Goal: Information Seeking & Learning: Learn about a topic

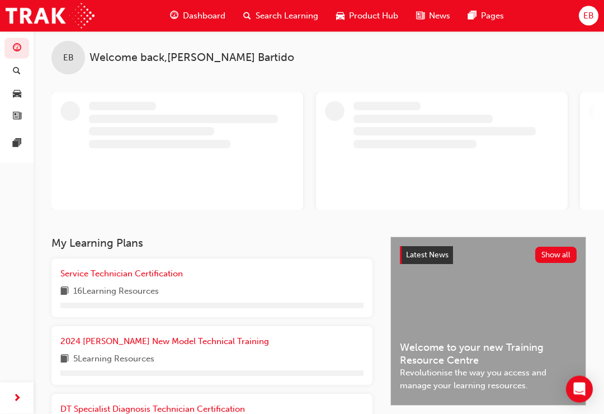
scroll to position [8, 0]
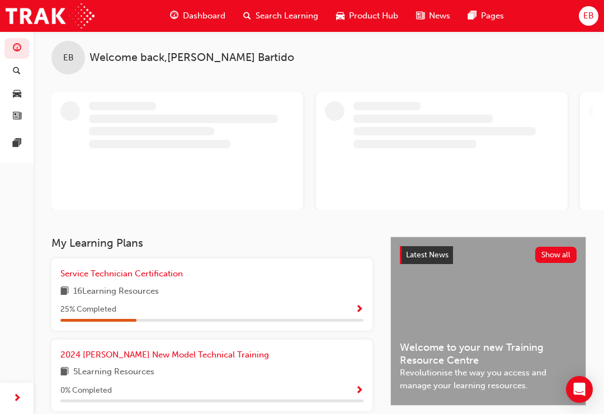
click at [119, 292] on span "16 Learning Resources" at bounding box center [116, 292] width 86 height 14
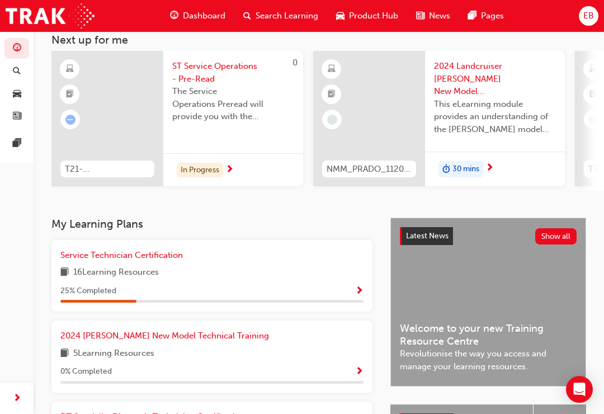
scroll to position [64, 0]
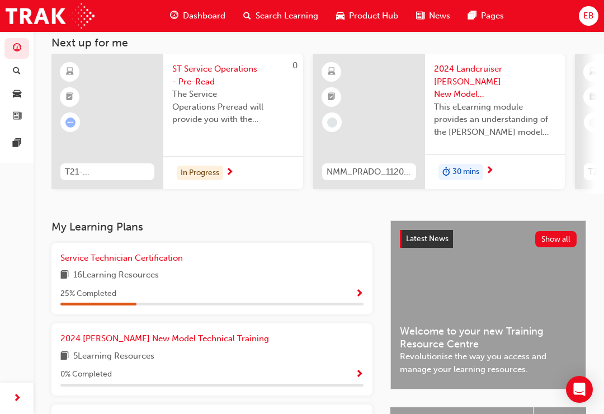
click at [323, 281] on div "Service Technician Certification 16 Learning Resources 25 % Completed" at bounding box center [211, 279] width 303 height 54
click at [357, 289] on span "Show Progress" at bounding box center [359, 294] width 8 height 10
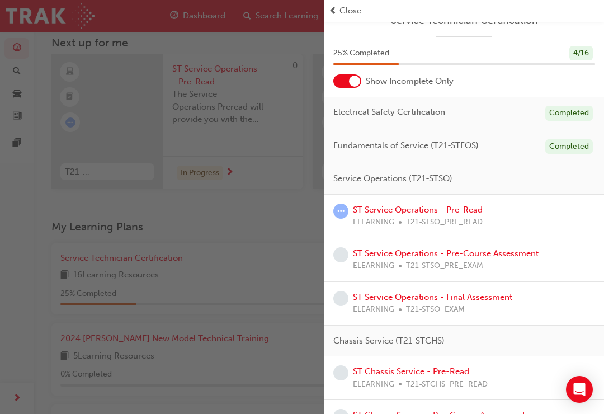
scroll to position [32, 0]
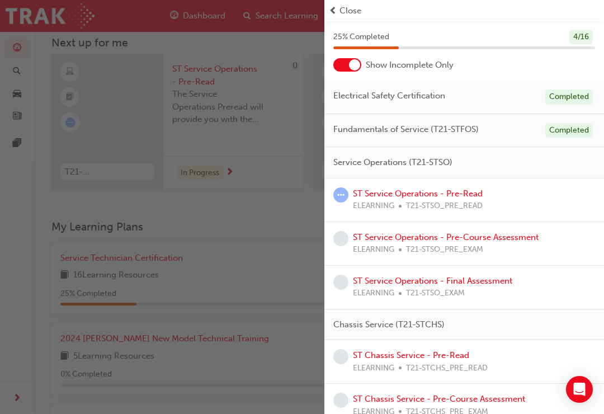
click at [407, 195] on link "ST Service Operations - Pre-Read" at bounding box center [418, 193] width 130 height 10
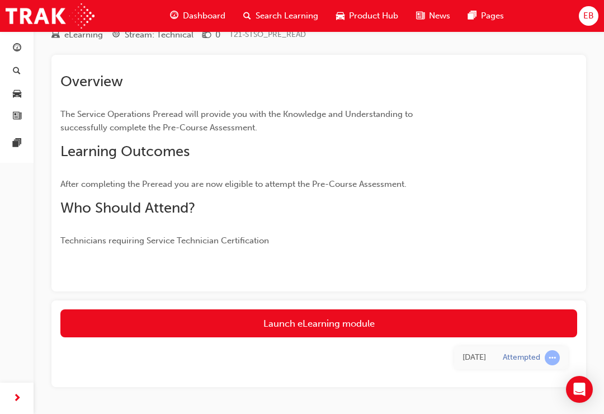
scroll to position [52, 0]
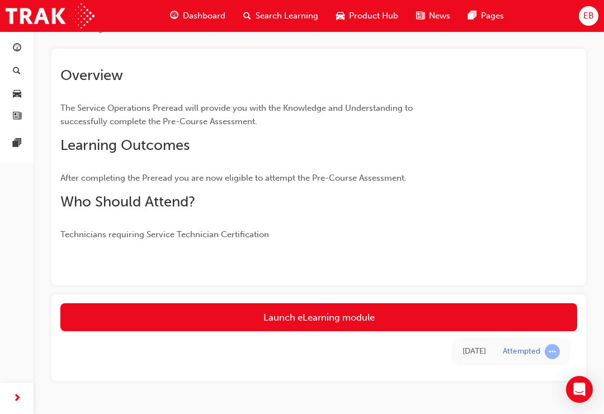
click at [384, 320] on link "Launch eLearning module" at bounding box center [318, 317] width 517 height 28
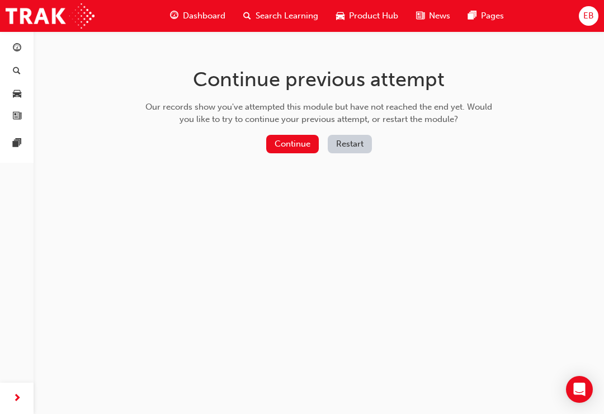
click at [295, 138] on button "Continue" at bounding box center [292, 144] width 53 height 18
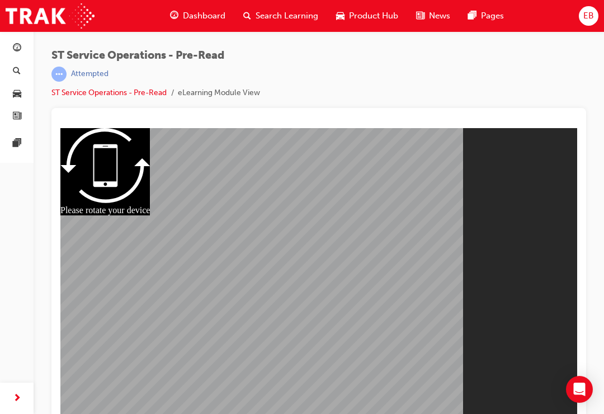
scroll to position [13, 0]
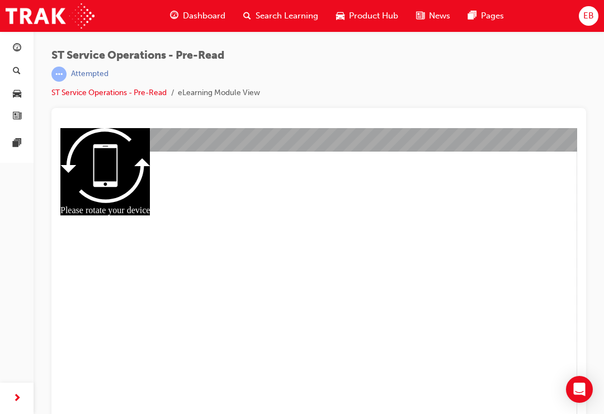
scroll to position [15, 0]
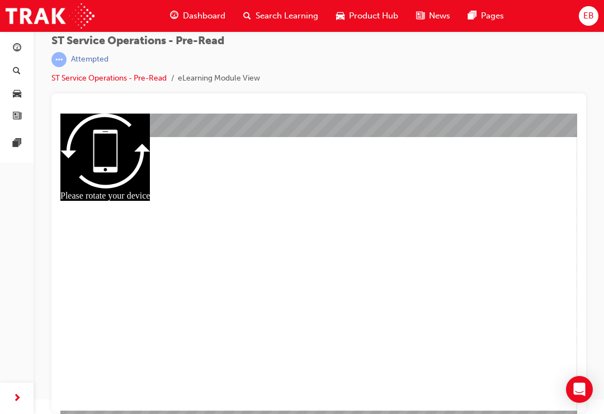
click at [398, 15] on div "Product Hub" at bounding box center [367, 15] width 80 height 23
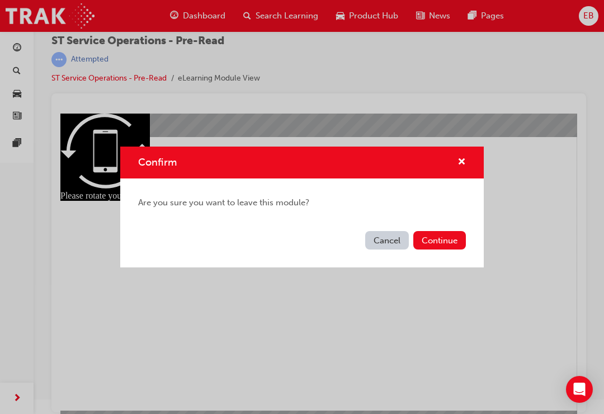
click at [450, 243] on button "Continue" at bounding box center [439, 240] width 53 height 18
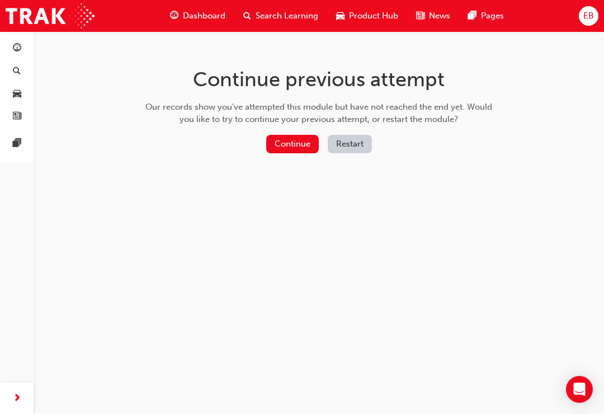
click at [294, 145] on button "Continue" at bounding box center [292, 144] width 53 height 18
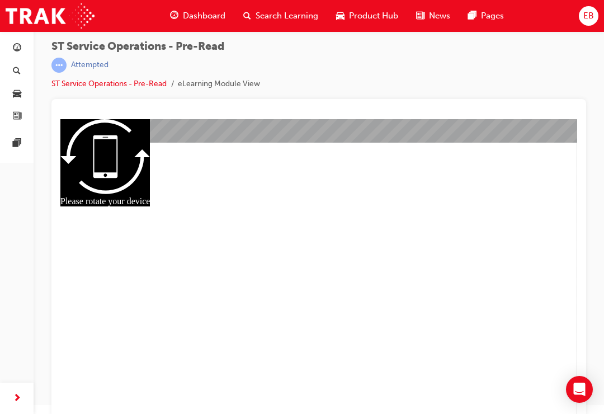
scroll to position [13, 0]
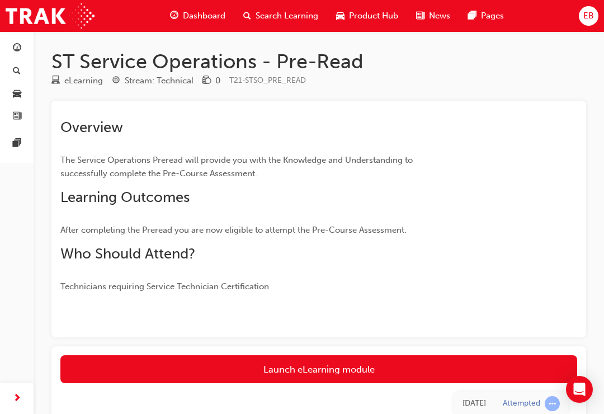
click at [290, 372] on link "Launch eLearning module" at bounding box center [318, 369] width 517 height 28
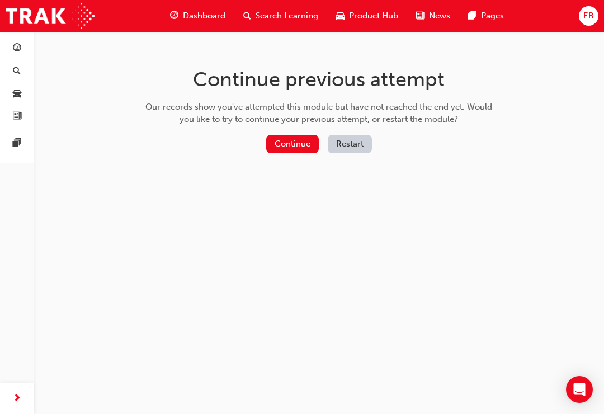
click at [286, 150] on button "Continue" at bounding box center [292, 144] width 53 height 18
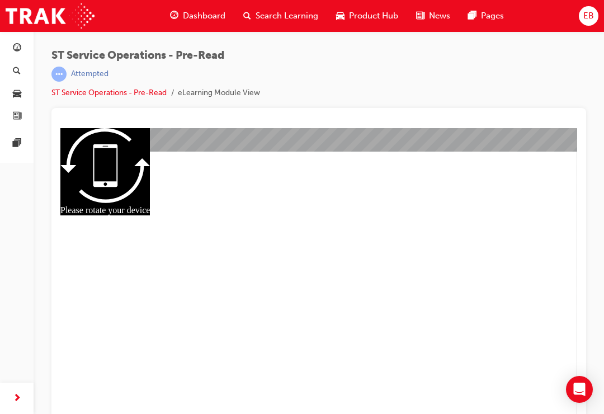
click at [18, 122] on link "button" at bounding box center [16, 116] width 25 height 21
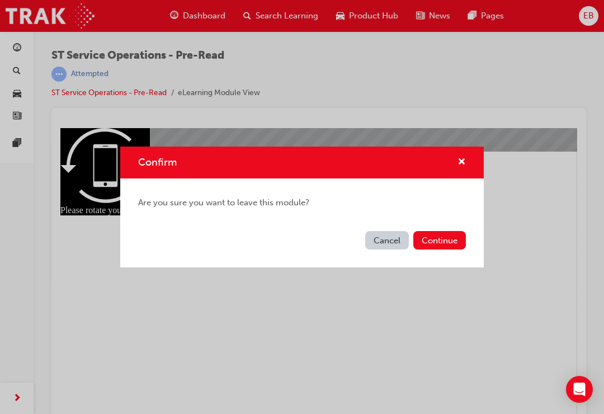
click at [443, 243] on button "Continue" at bounding box center [439, 240] width 53 height 18
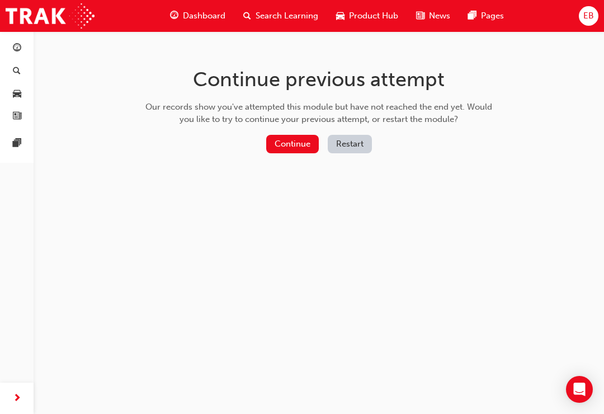
click at [287, 139] on button "Continue" at bounding box center [292, 144] width 53 height 18
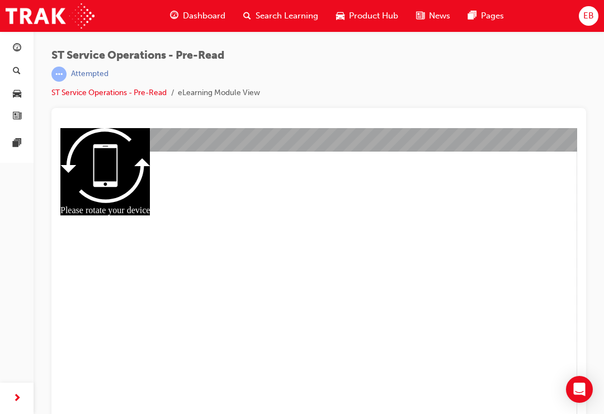
scroll to position [15, 0]
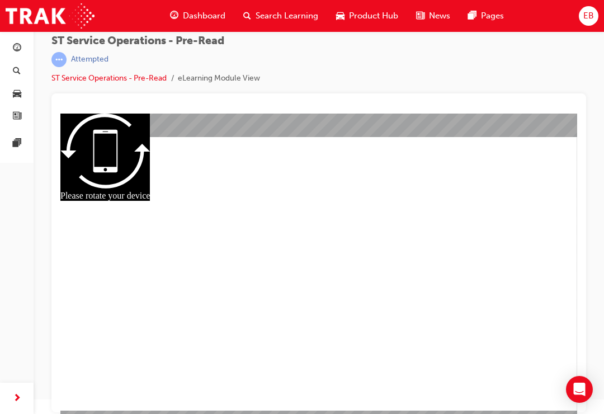
click at [396, 123] on div "slide: PDF BACK I have read this document BACK I have read this document" at bounding box center [318, 264] width 517 height 301
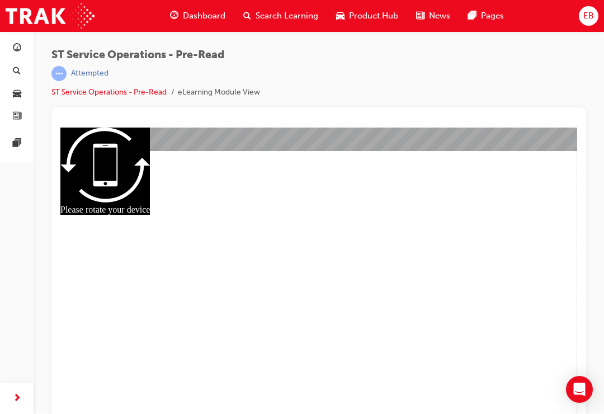
scroll to position [0, 0]
